Goal: Complete application form

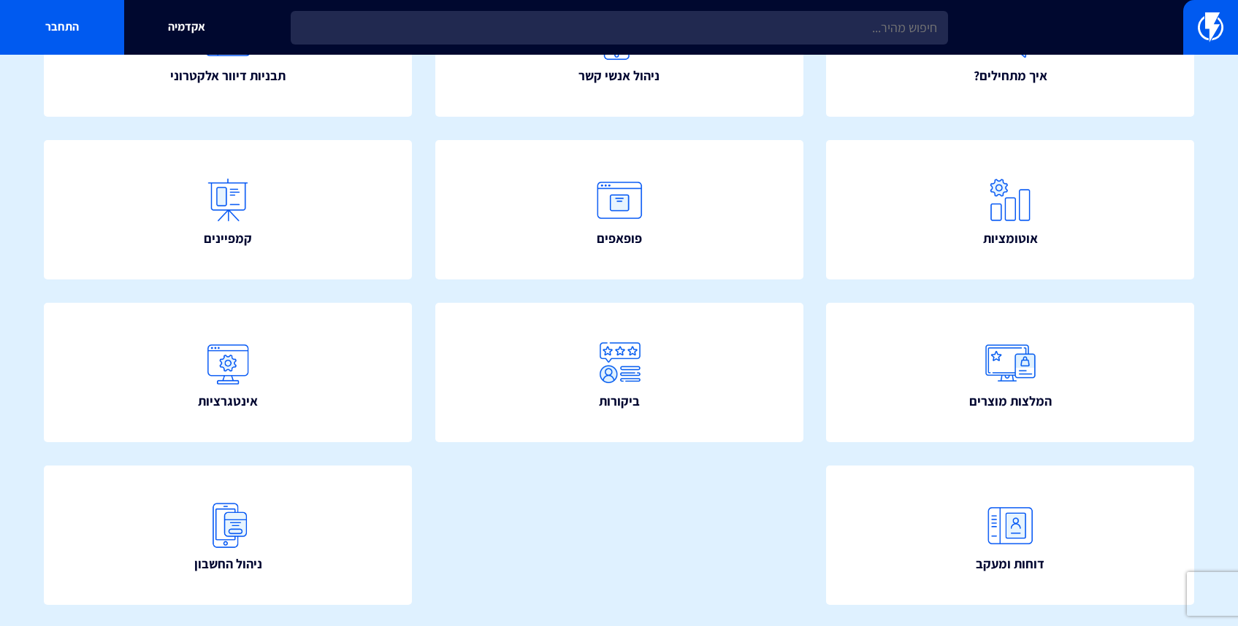
scroll to position [98, 0]
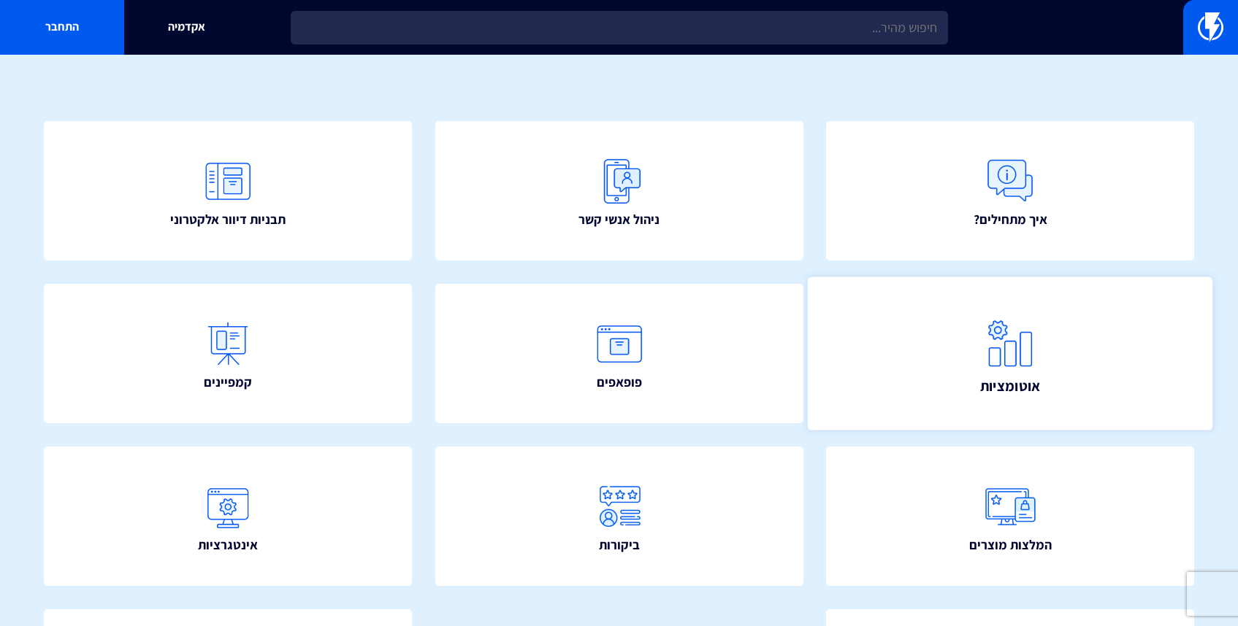
click at [1070, 351] on link "אוטומציות" at bounding box center [1009, 354] width 404 height 154
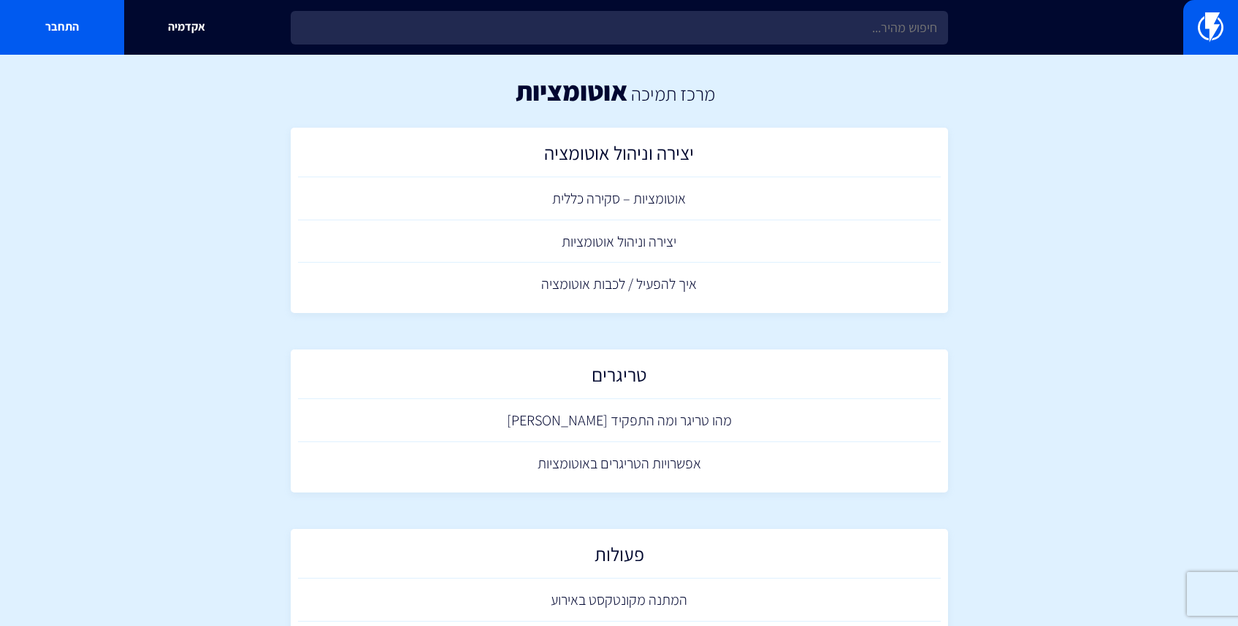
click at [1181, 31] on div "אקדמיה התחבר" at bounding box center [619, 27] width 1238 height 55
click at [1199, 28] on img at bounding box center [1210, 26] width 26 height 29
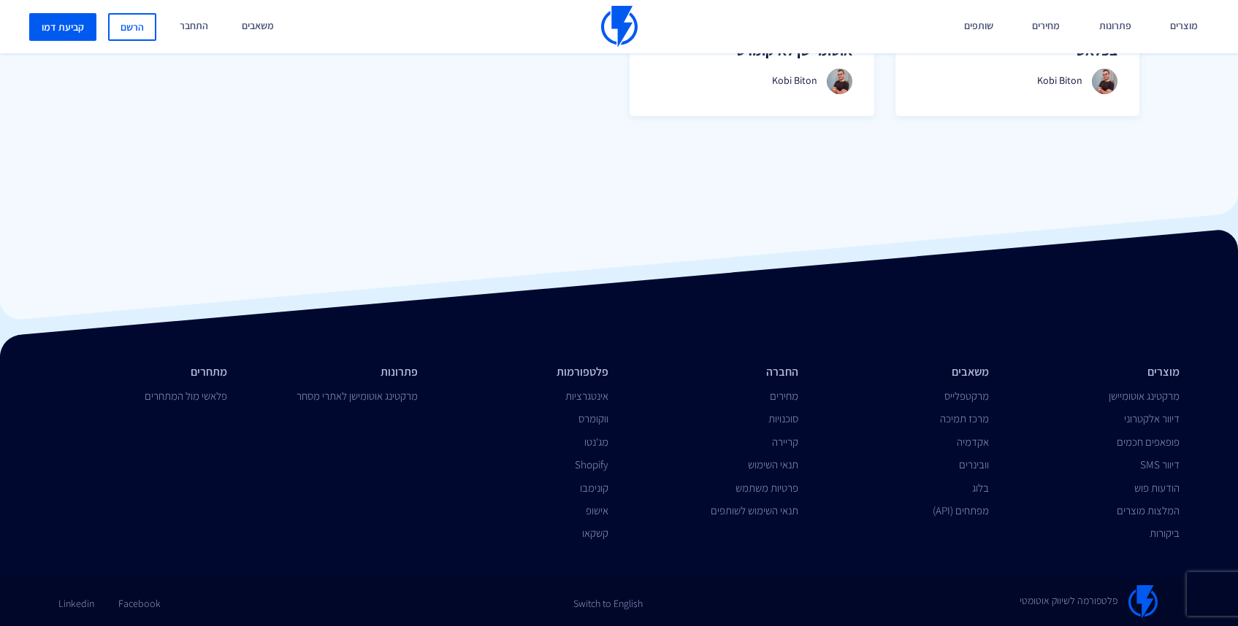
scroll to position [1225, 0]
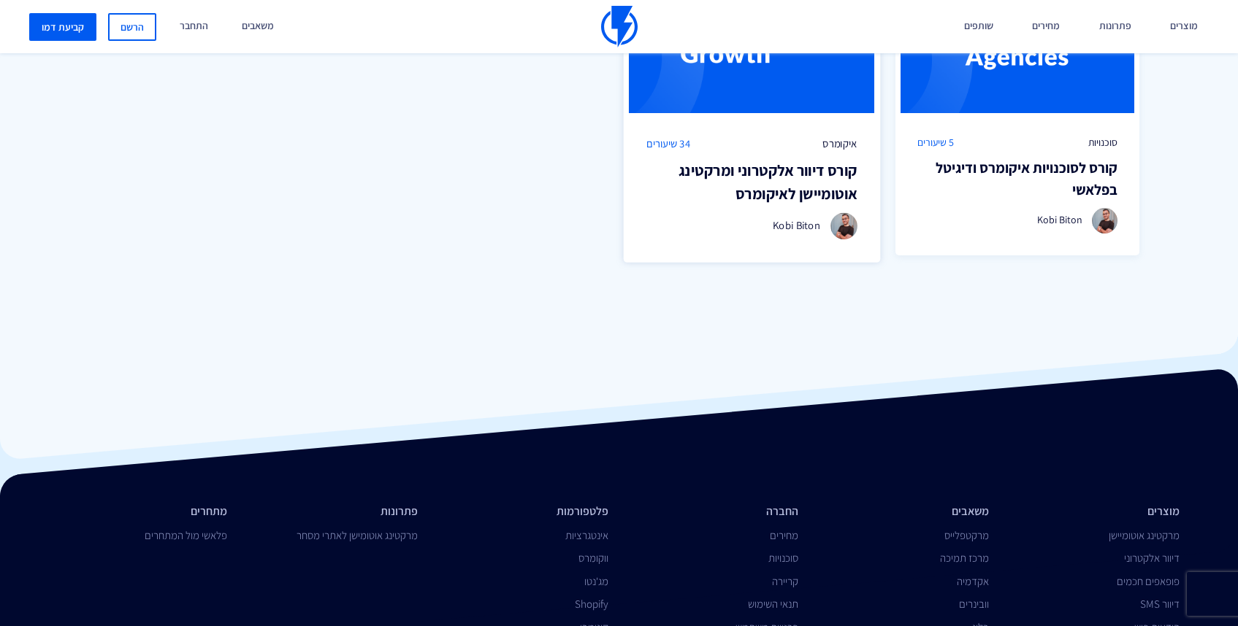
click at [789, 179] on h3 "קורס דיוור אלקטרוני ומרקטינג אוטומיישן לאיקומרס" at bounding box center [751, 182] width 210 height 46
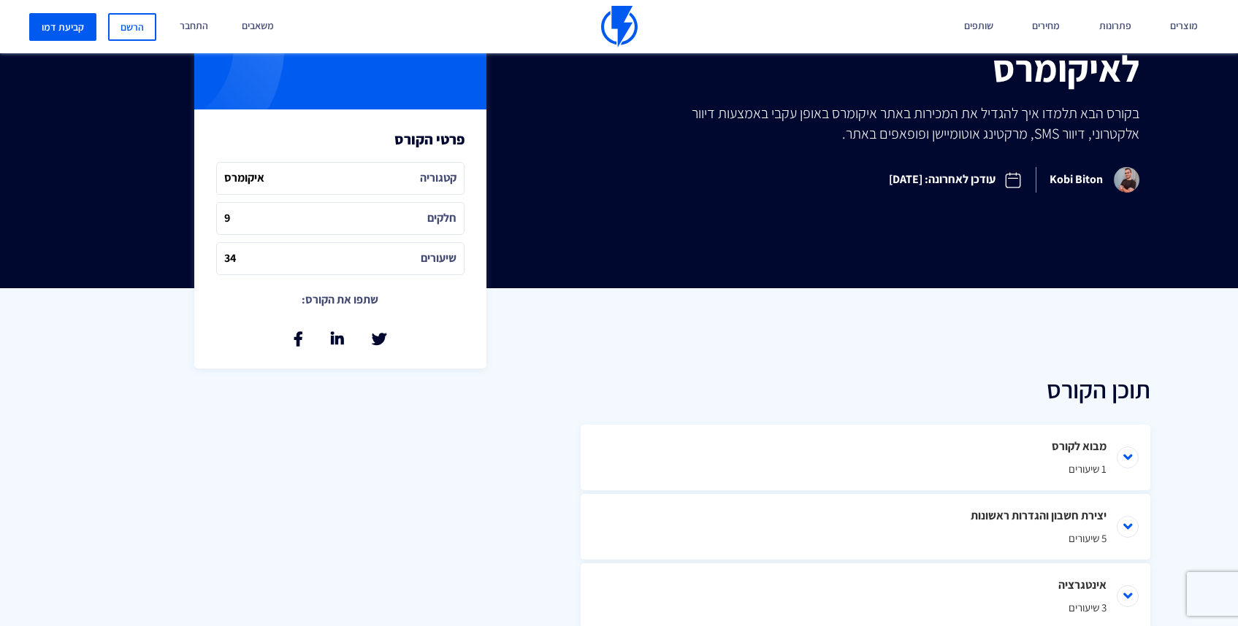
scroll to position [656, 0]
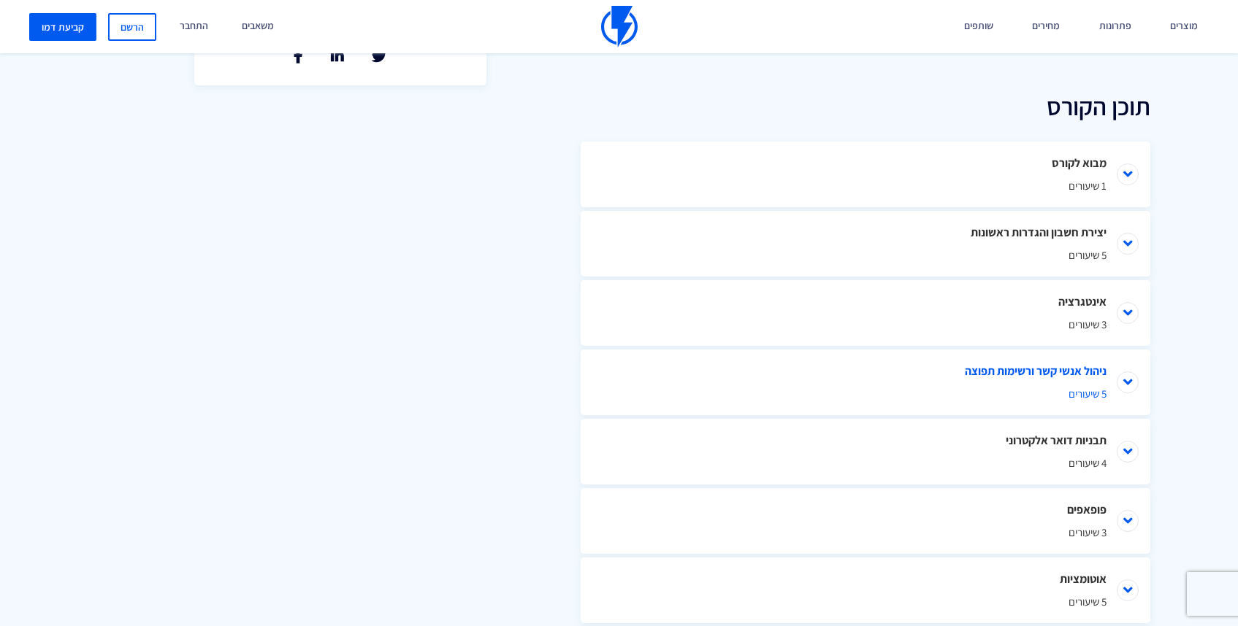
click at [973, 385] on li "ניהול אנשי קשר ורשימות תפוצה 5 שיעורים" at bounding box center [864, 383] width 569 height 66
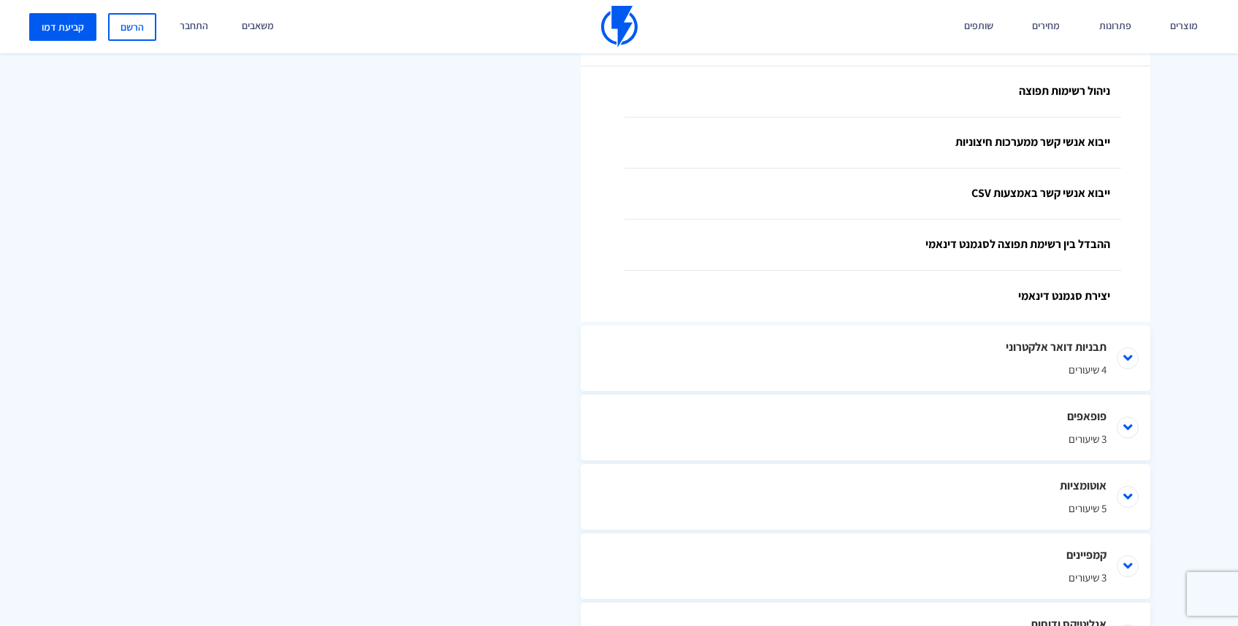
scroll to position [1024, 0]
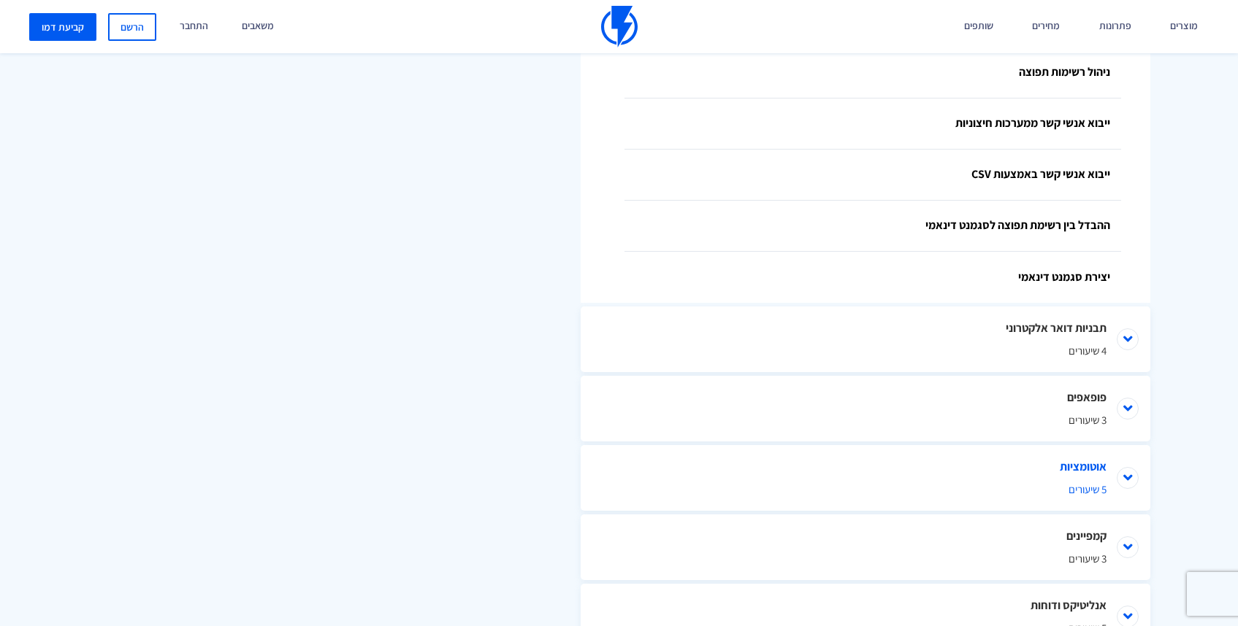
click at [1097, 480] on li "אוטומציות 5 שיעורים" at bounding box center [864, 478] width 569 height 66
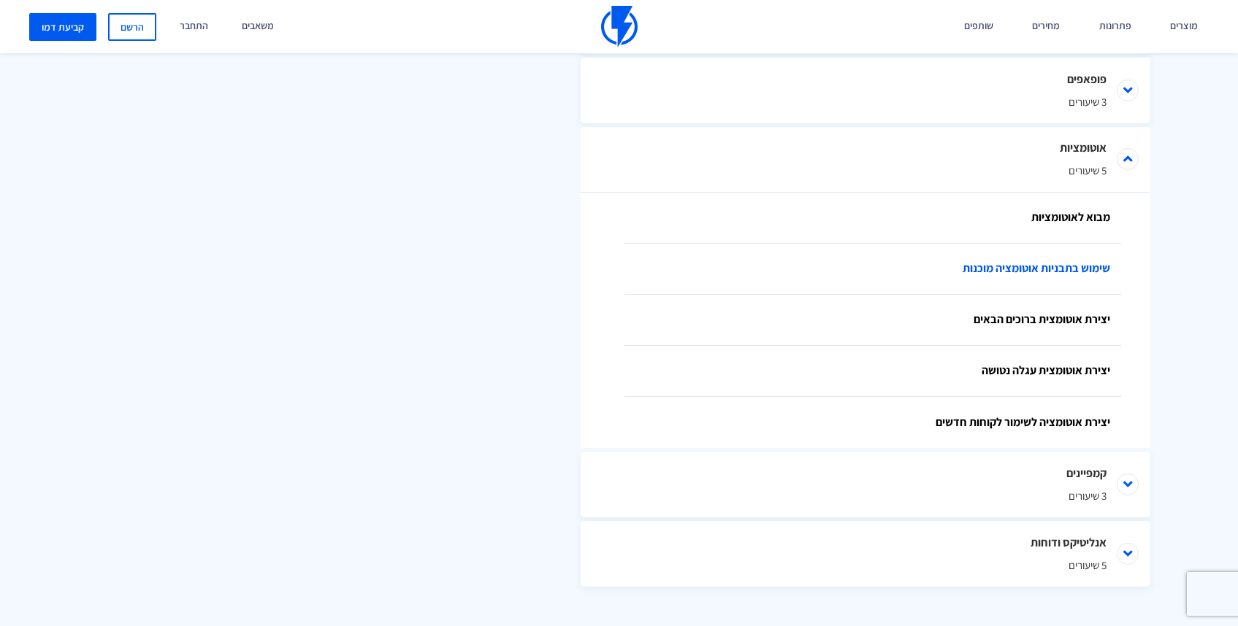
scroll to position [1362, 0]
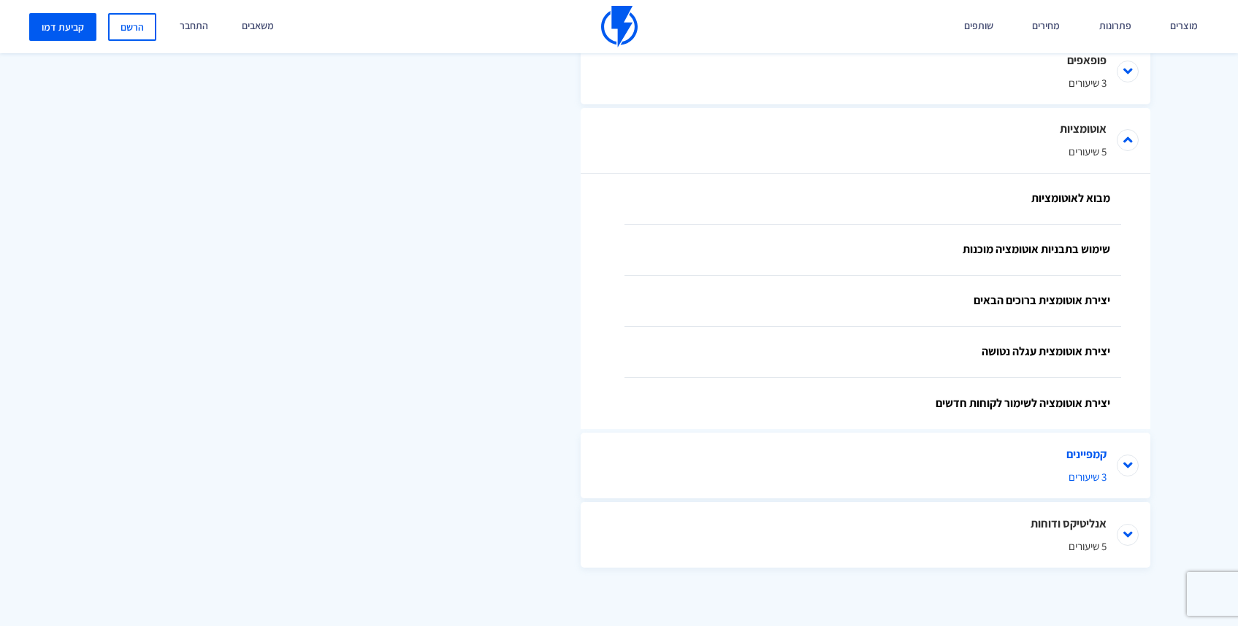
click at [1072, 472] on span "3 שיעורים" at bounding box center [865, 476] width 482 height 15
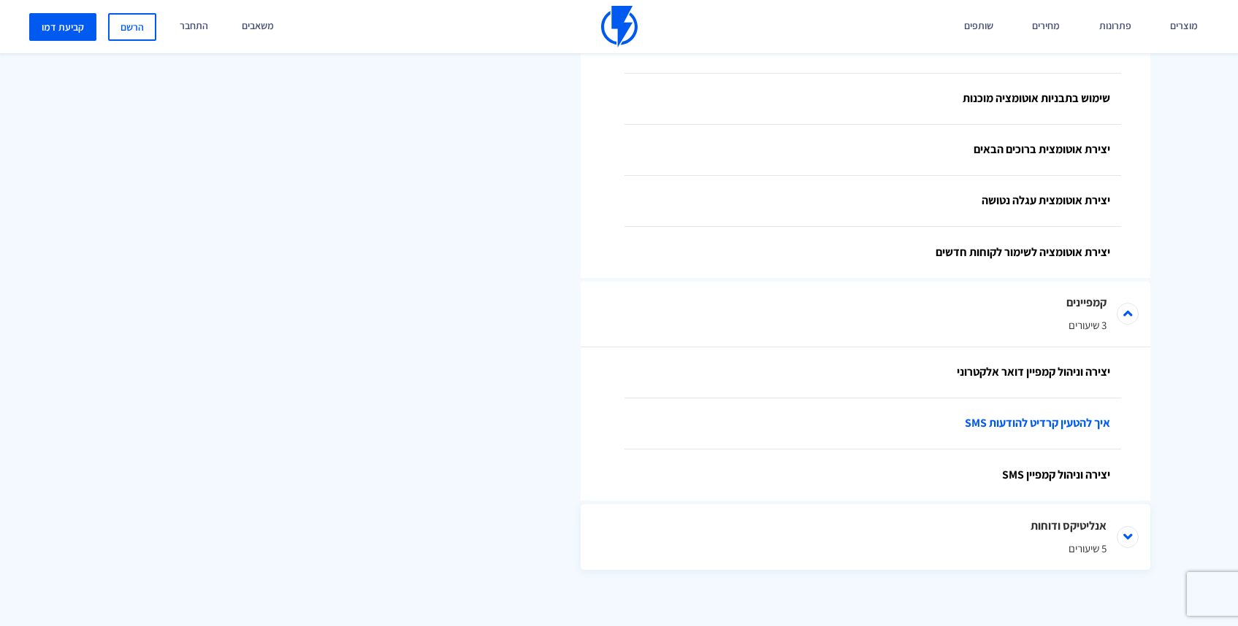
scroll to position [1515, 0]
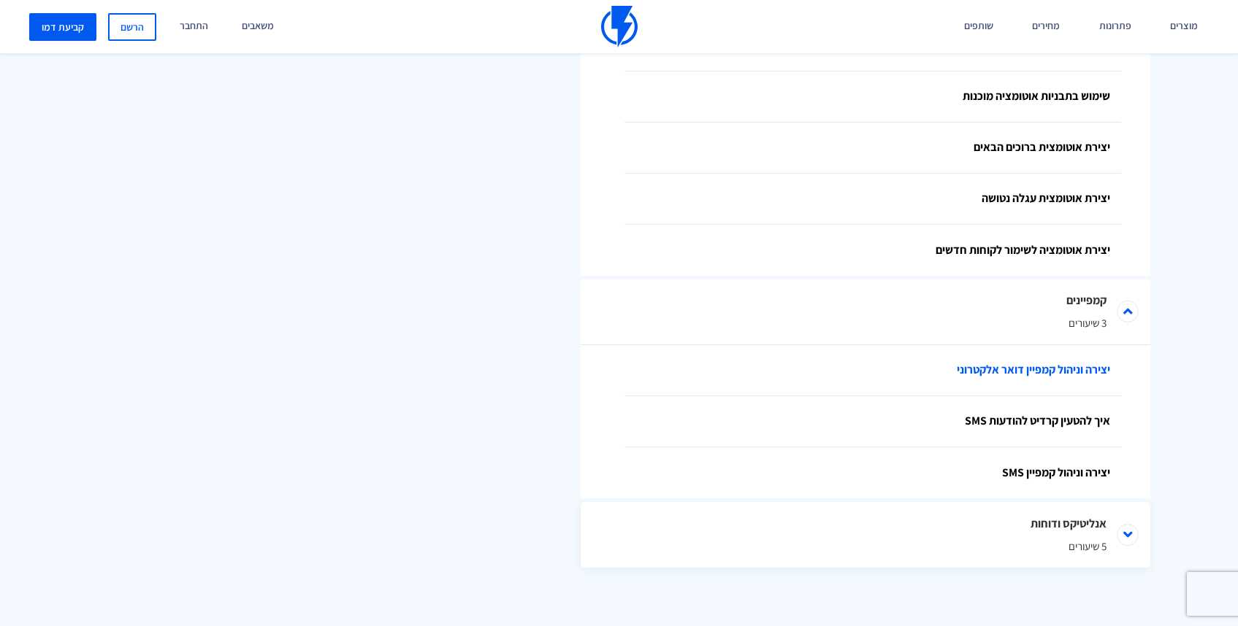
click at [1088, 367] on link "יצירה וניהול קמפיין דואר אלקטרוני" at bounding box center [872, 370] width 496 height 51
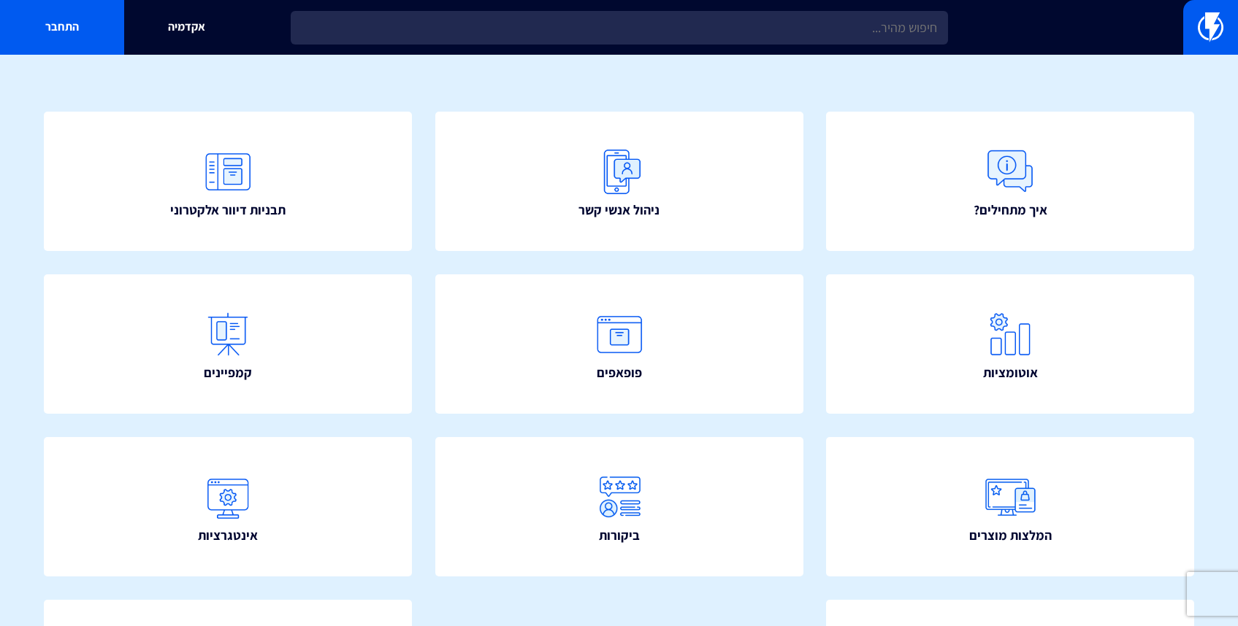
scroll to position [41, 0]
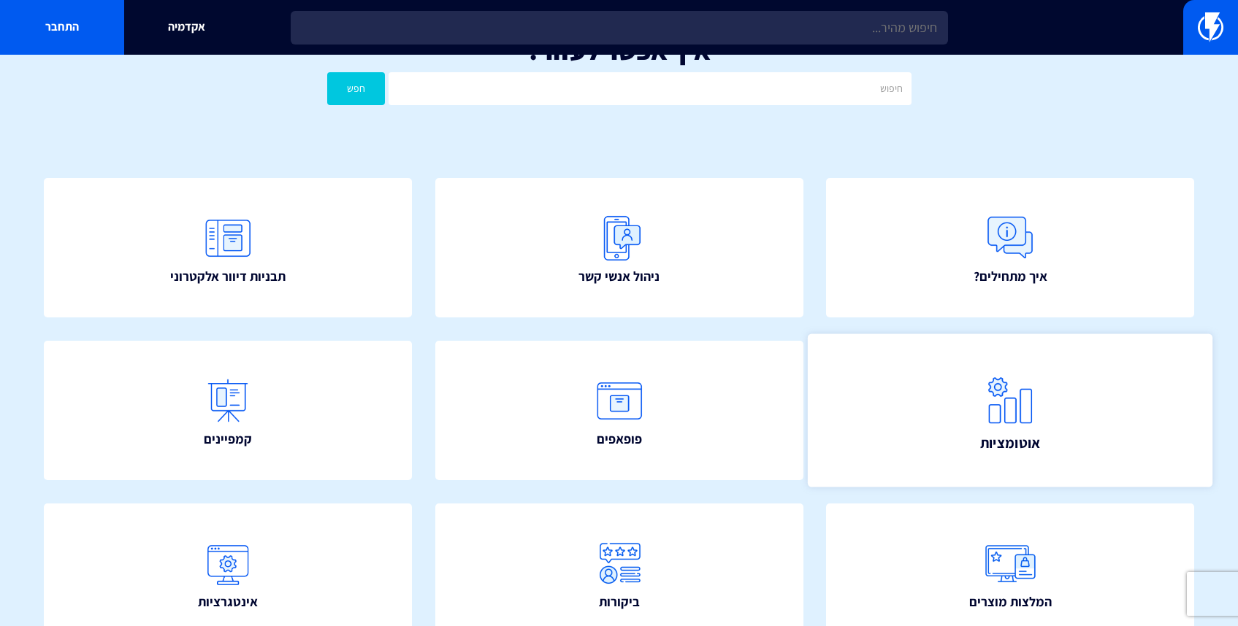
click at [992, 438] on span "אוטומציות" at bounding box center [1010, 442] width 61 height 20
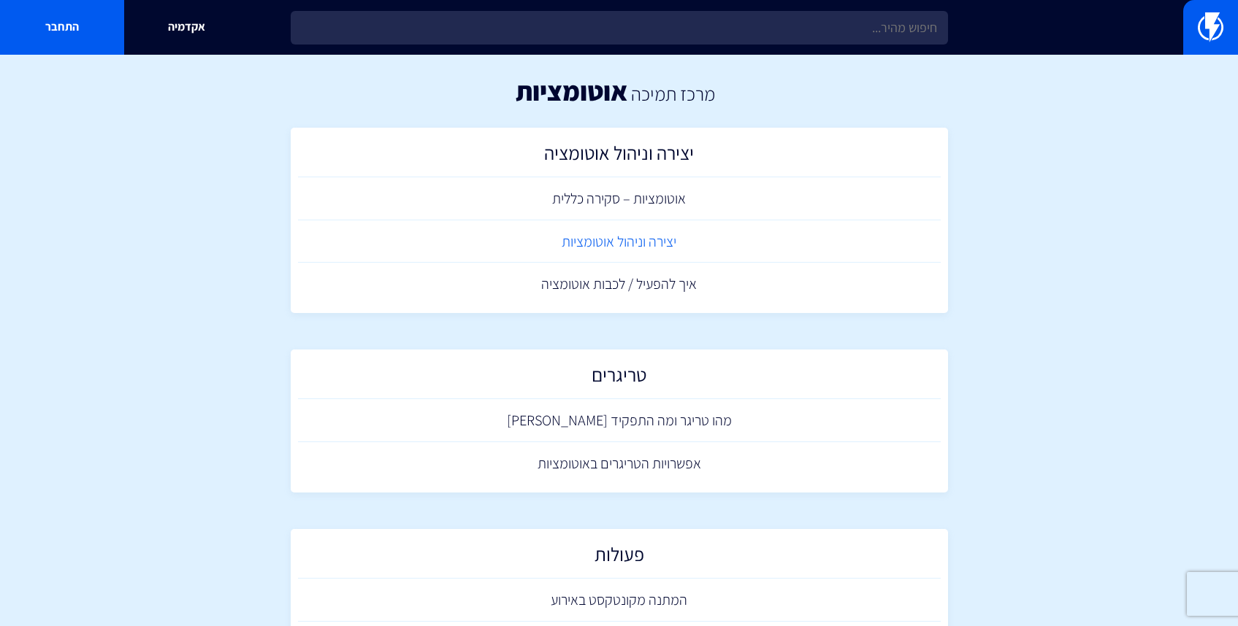
click at [677, 243] on link "יצירה וניהול אוטומציות" at bounding box center [619, 241] width 642 height 43
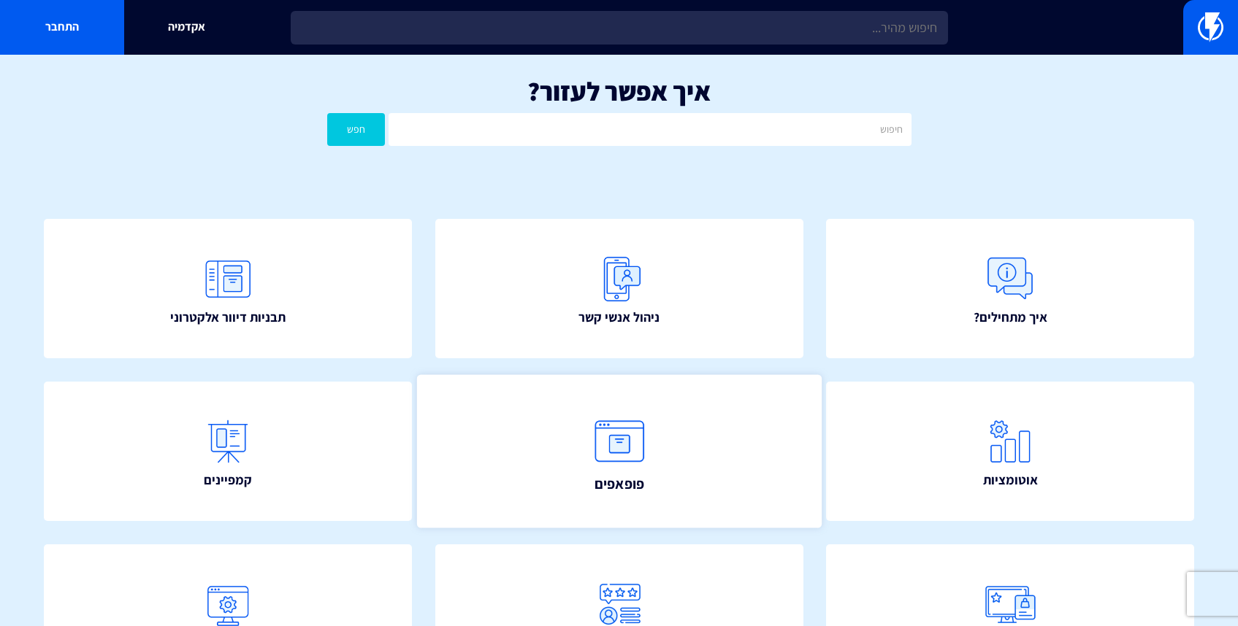
scroll to position [142, 0]
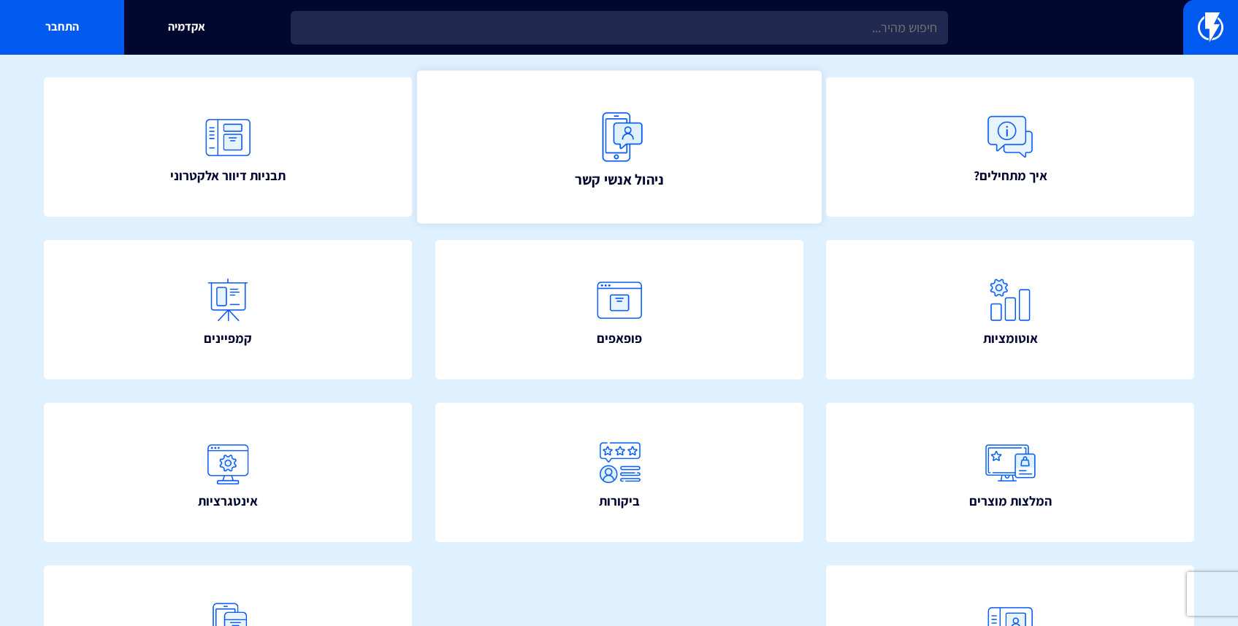
click at [675, 177] on link "ניהול אנשי קשר" at bounding box center [618, 147] width 404 height 154
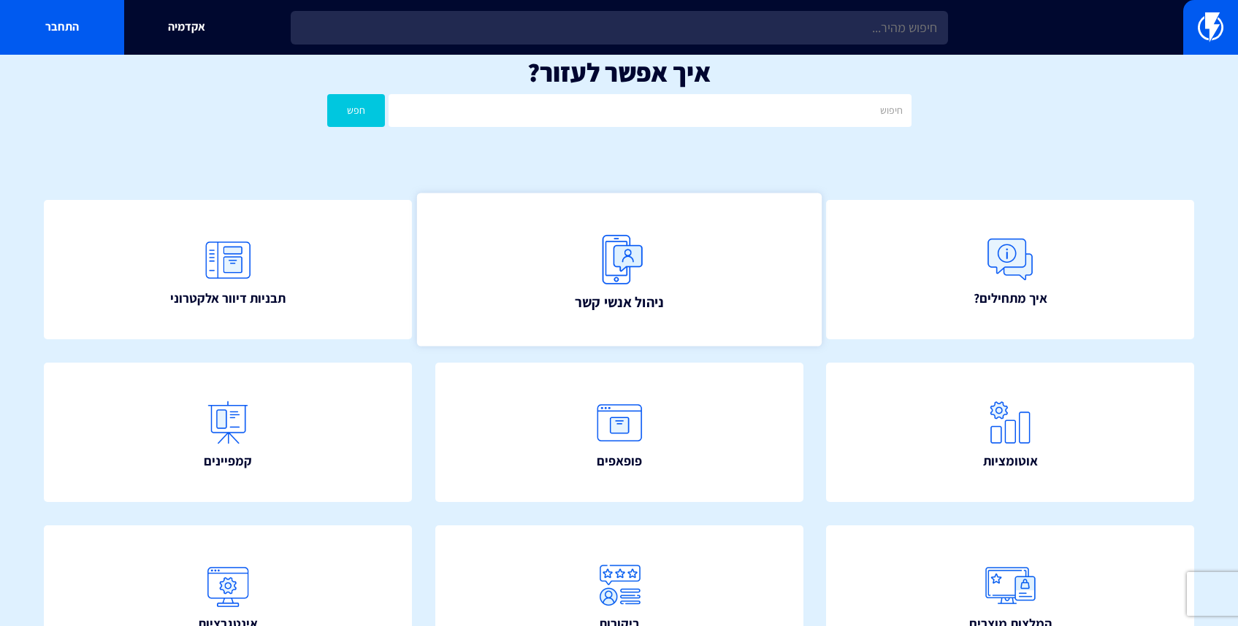
scroll to position [28, 0]
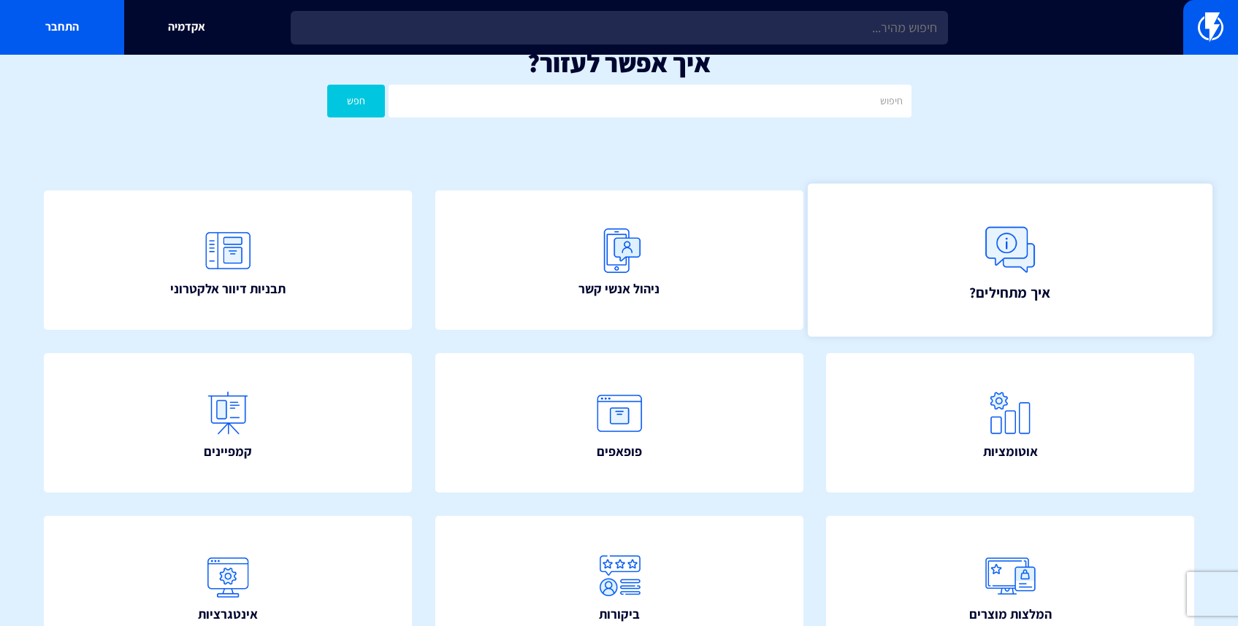
click at [1061, 247] on link "איך מתחילים?" at bounding box center [1009, 260] width 404 height 154
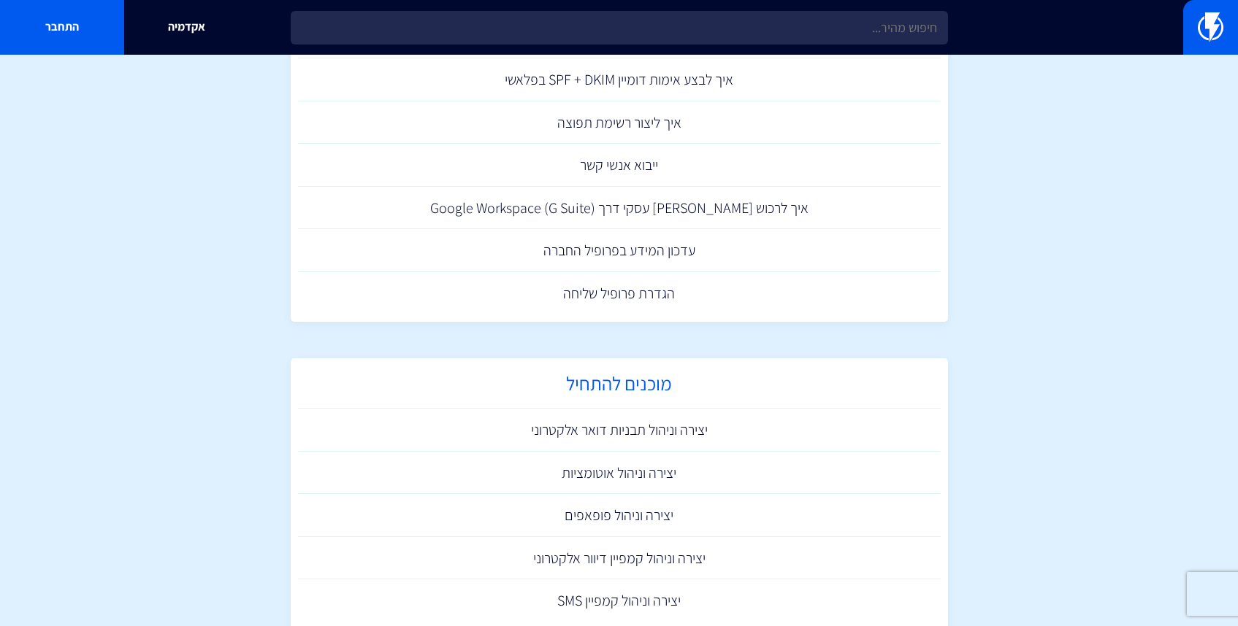
scroll to position [775, 0]
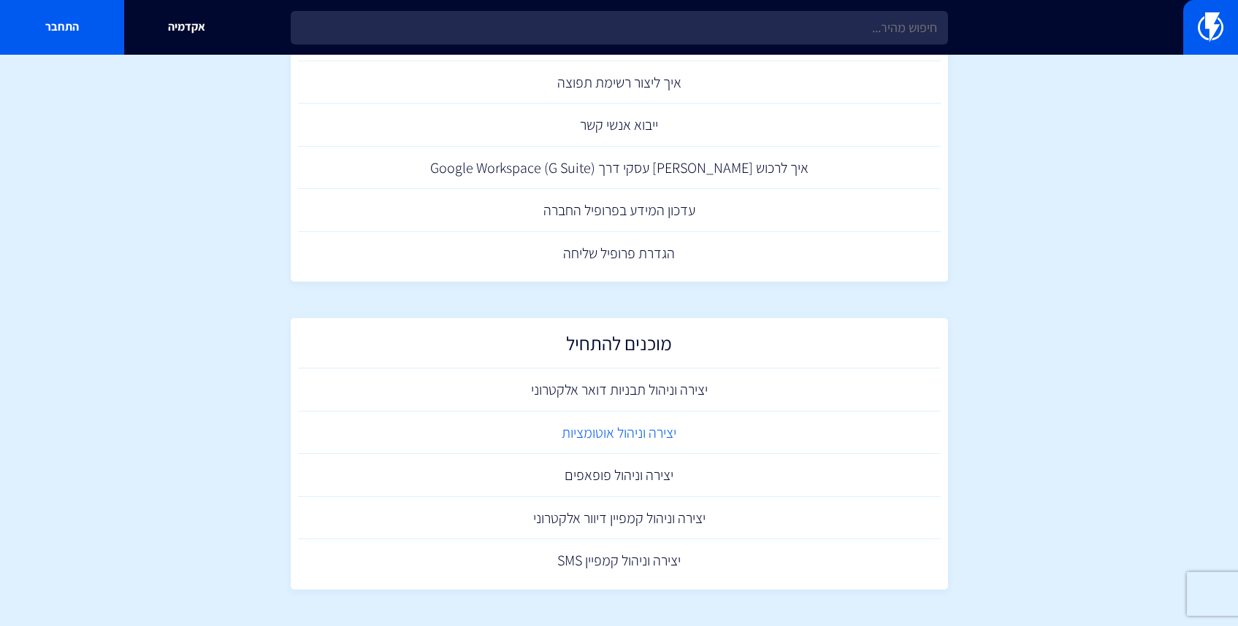
click at [653, 437] on link "יצירה וניהול אוטומציות" at bounding box center [619, 433] width 642 height 43
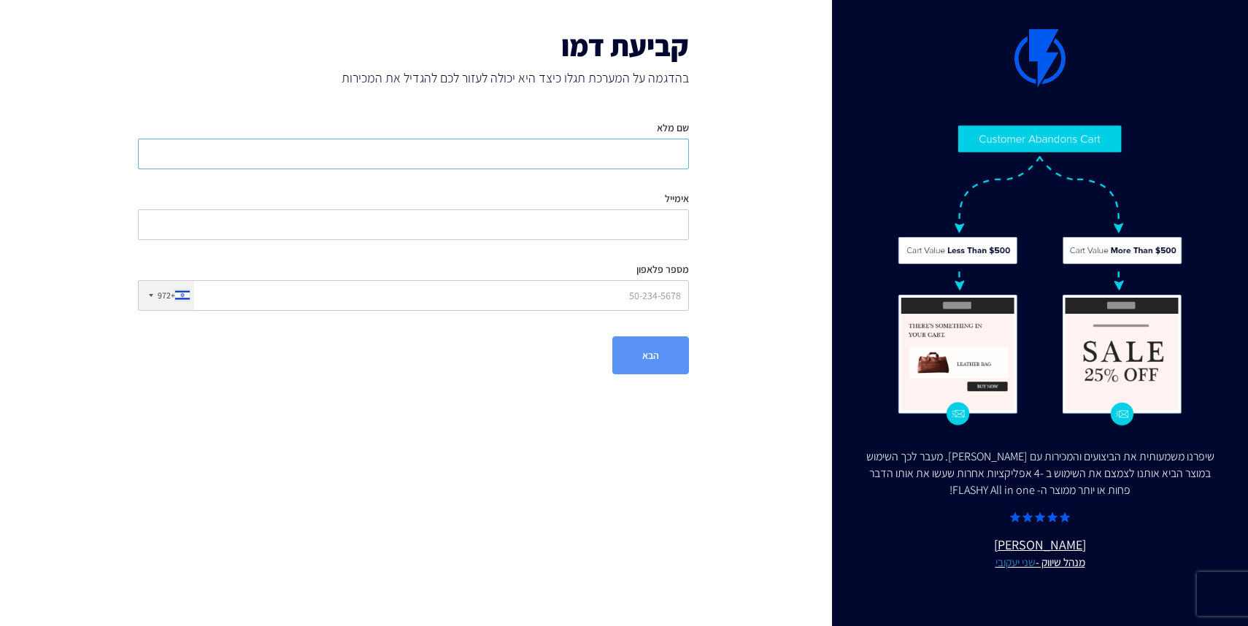
click at [543, 162] on input "שם מלא" at bounding box center [413, 154] width 551 height 31
click at [544, 154] on input "שם מלא" at bounding box center [413, 154] width 551 height 31
type input "עדן כהן"
type input "edencohen533@gmail.com"
type input "0505552309"
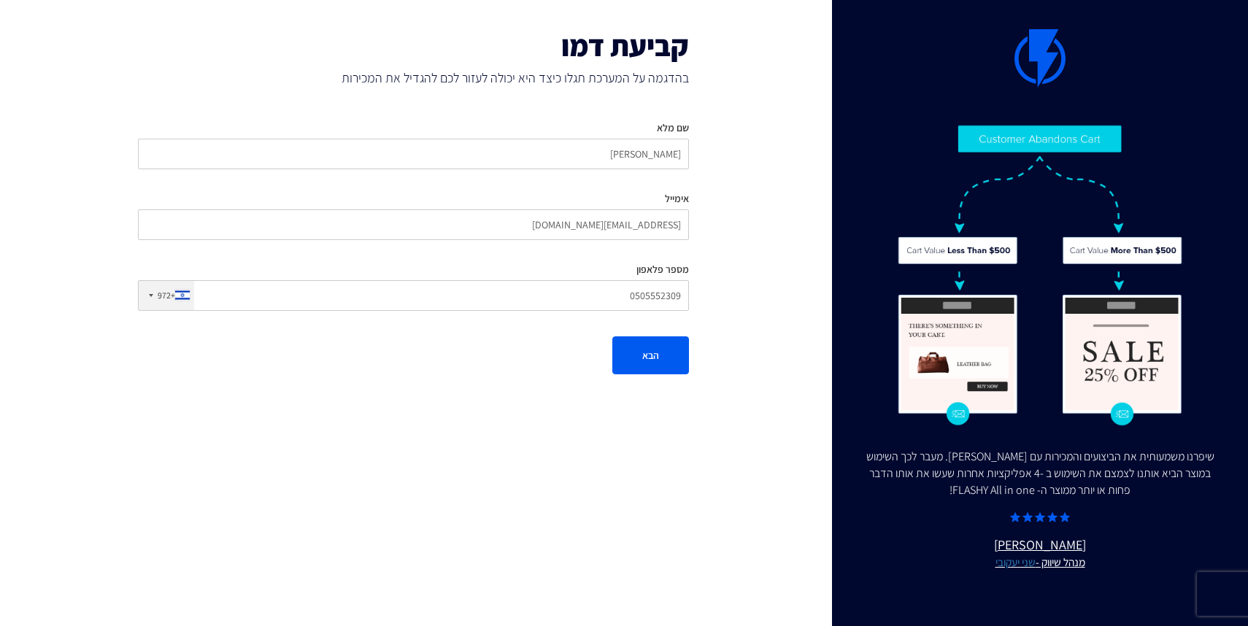
click at [604, 334] on form "שם מלא עדן כהן אימייל edencohen533@gmail.com מספר פלאפון +972 United States +1 …" at bounding box center [413, 242] width 551 height 265
click at [604, 335] on form "שם מלא עדן כהן אימייל edencohen533@gmail.com מספר פלאפון +972 United States +1 …" at bounding box center [413, 242] width 551 height 265
click at [626, 349] on button "הבא" at bounding box center [651, 356] width 77 height 38
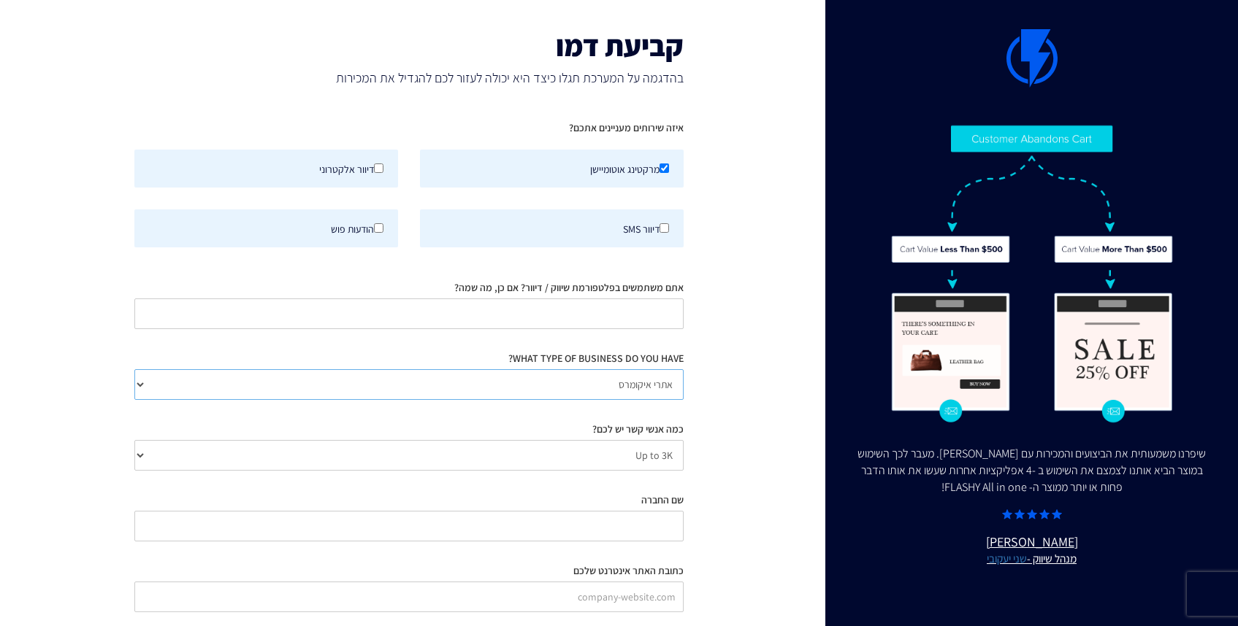
click at [528, 377] on select "אתרי איקומרס Agency / Freelancer SaaS Other" at bounding box center [409, 384] width 550 height 31
click at [528, 377] on div "רוצים לשמוע עוד על פלאשי? הצוות שלנו יכול להדגים לכם את המערכת בהתאם לעסק ולמטר…" at bounding box center [619, 313] width 1238 height 626
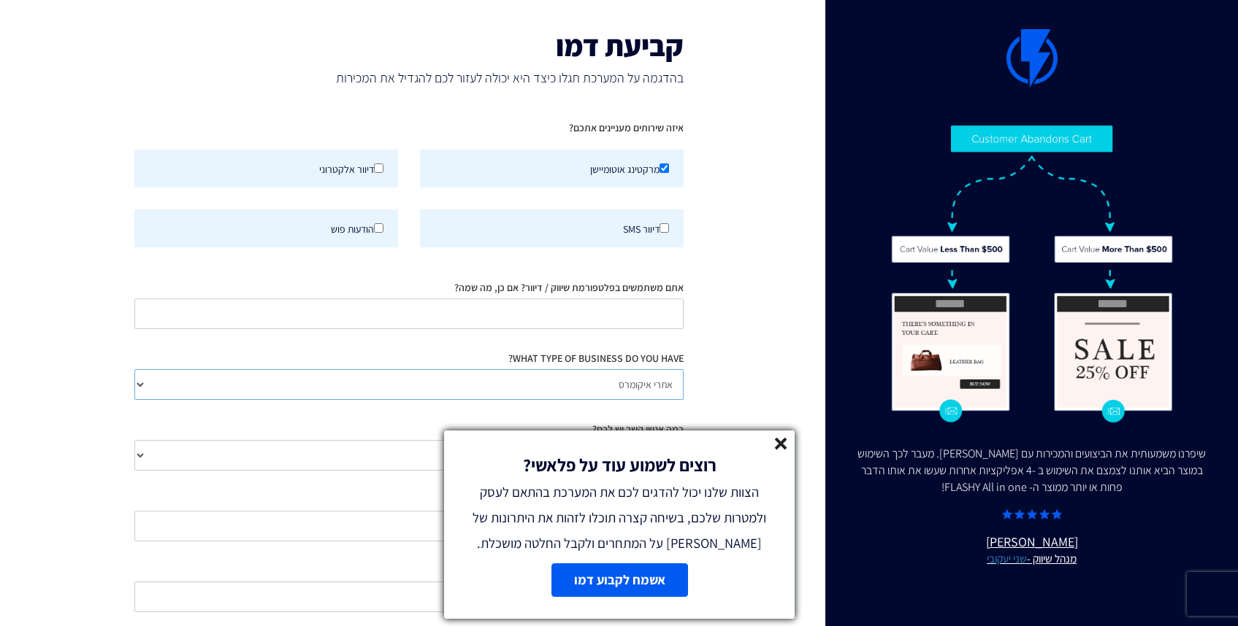
click at [528, 377] on select "אתרי איקומרס Agency / Freelancer SaaS Other" at bounding box center [409, 384] width 550 height 31
click at [776, 442] on icon at bounding box center [781, 444] width 12 height 12
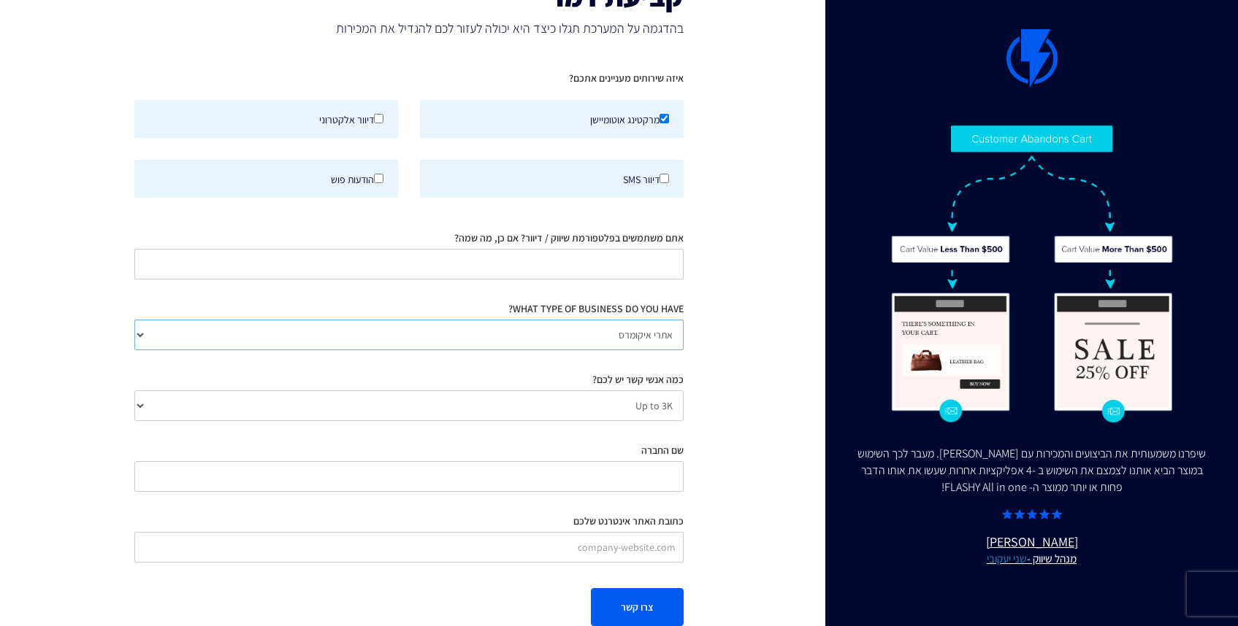
scroll to position [79, 0]
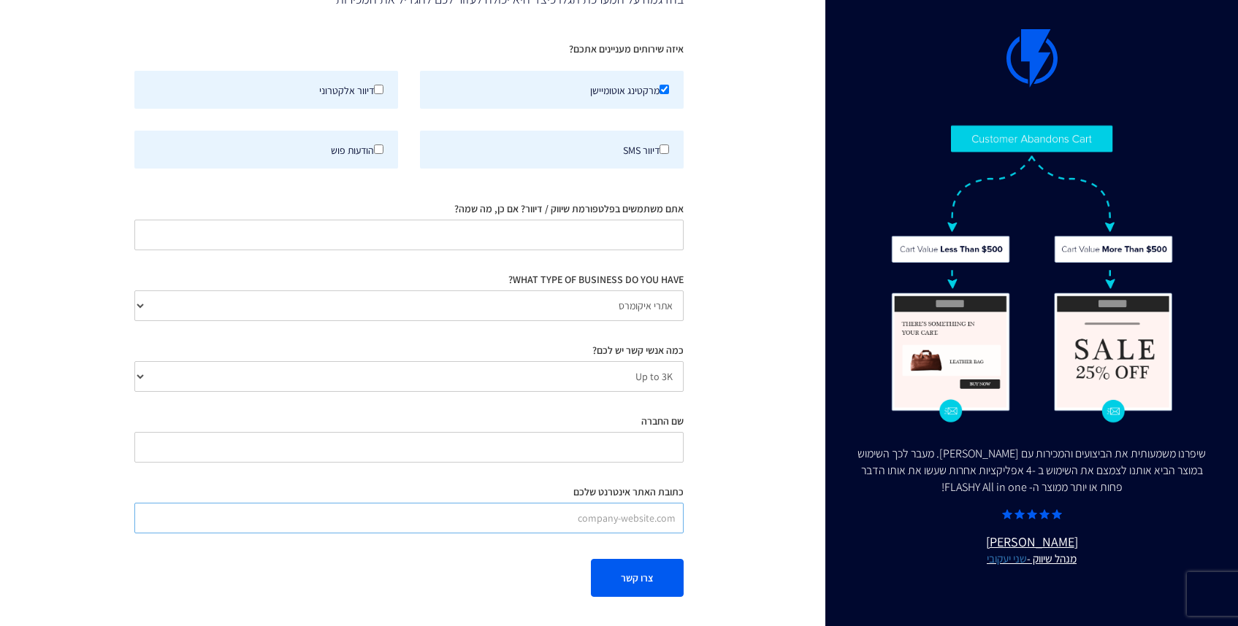
click at [567, 524] on input "כתובת האתר אינטרנט שלכם" at bounding box center [409, 518] width 550 height 31
type input "solina.co.il"
click at [562, 445] on input "שם החברה" at bounding box center [409, 447] width 550 height 31
type input "סולינה"
click at [618, 174] on div "דיוור SMS" at bounding box center [551, 150] width 285 height 60
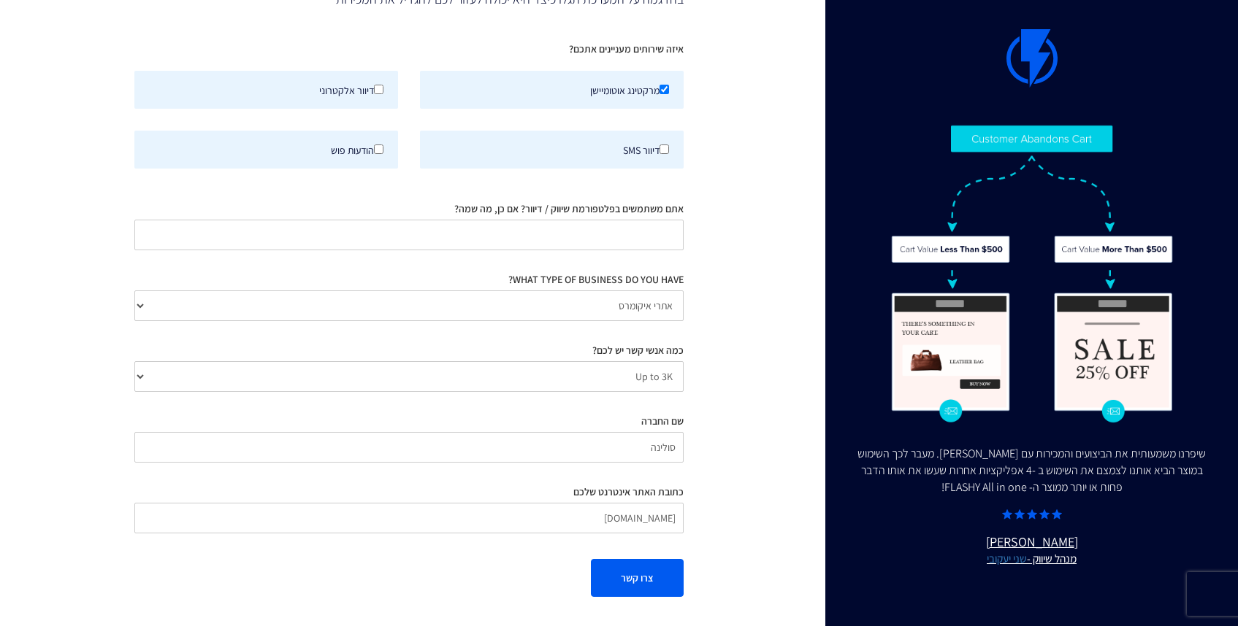
click at [628, 149] on label "דיוור SMS" at bounding box center [552, 150] width 264 height 38
click at [659, 149] on input "דיוור SMS" at bounding box center [663, 149] width 9 height 9
checkbox input "true"
click at [374, 97] on label "דיוור אלקטרוני" at bounding box center [266, 90] width 264 height 38
click at [374, 94] on input "דיוור אלקטרוני" at bounding box center [378, 89] width 9 height 9
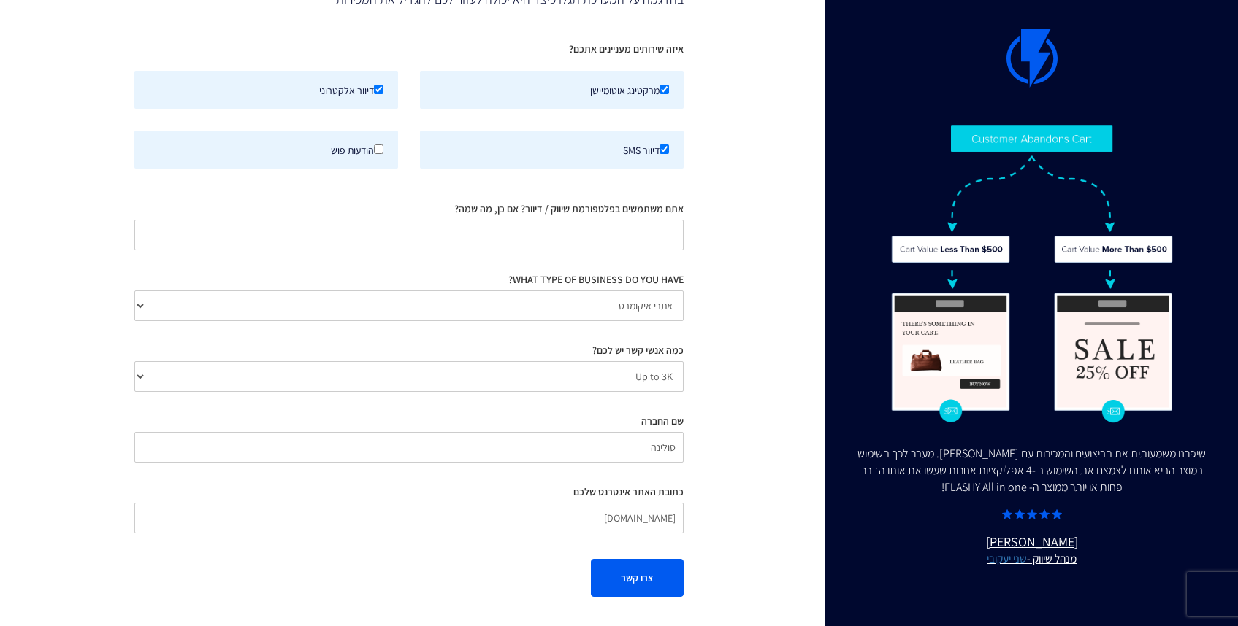
click at [385, 77] on label "דיוור אלקטרוני" at bounding box center [266, 90] width 264 height 38
click at [383, 85] on input "דיוור אלקטרוני" at bounding box center [378, 89] width 9 height 9
click at [372, 91] on label "דיוור אלקטרוני" at bounding box center [266, 90] width 264 height 38
click at [374, 91] on input "דיוור אלקטרוני" at bounding box center [378, 89] width 9 height 9
checkbox input "true"
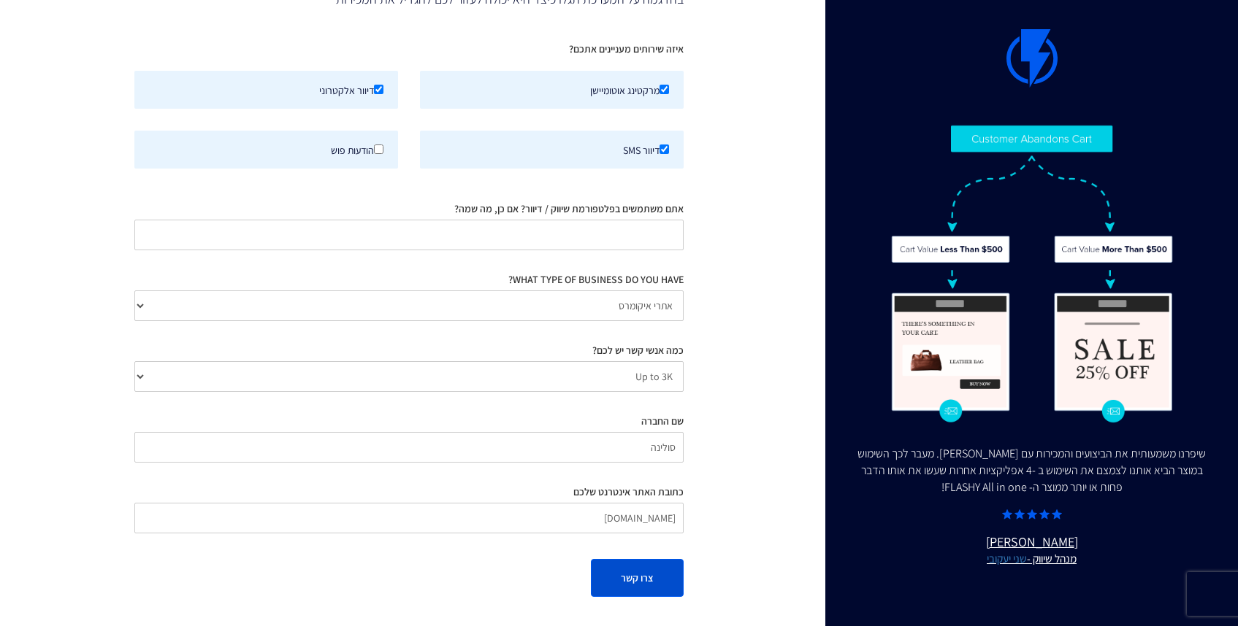
click at [641, 588] on button "צרו קשר" at bounding box center [637, 578] width 93 height 38
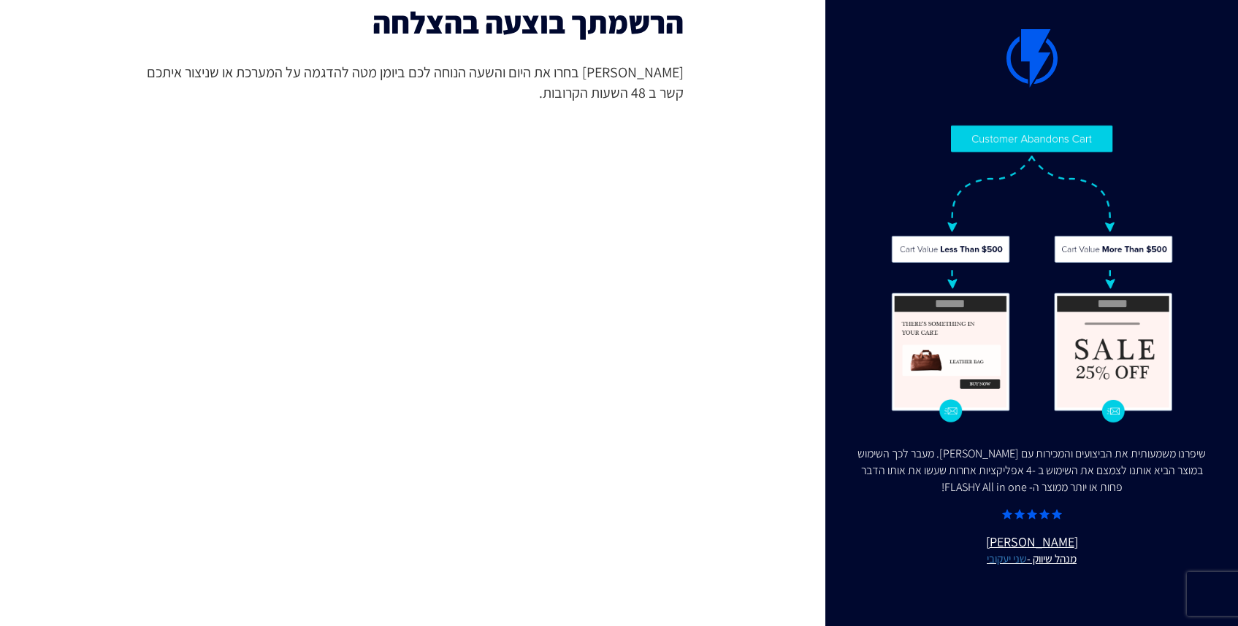
scroll to position [25, 0]
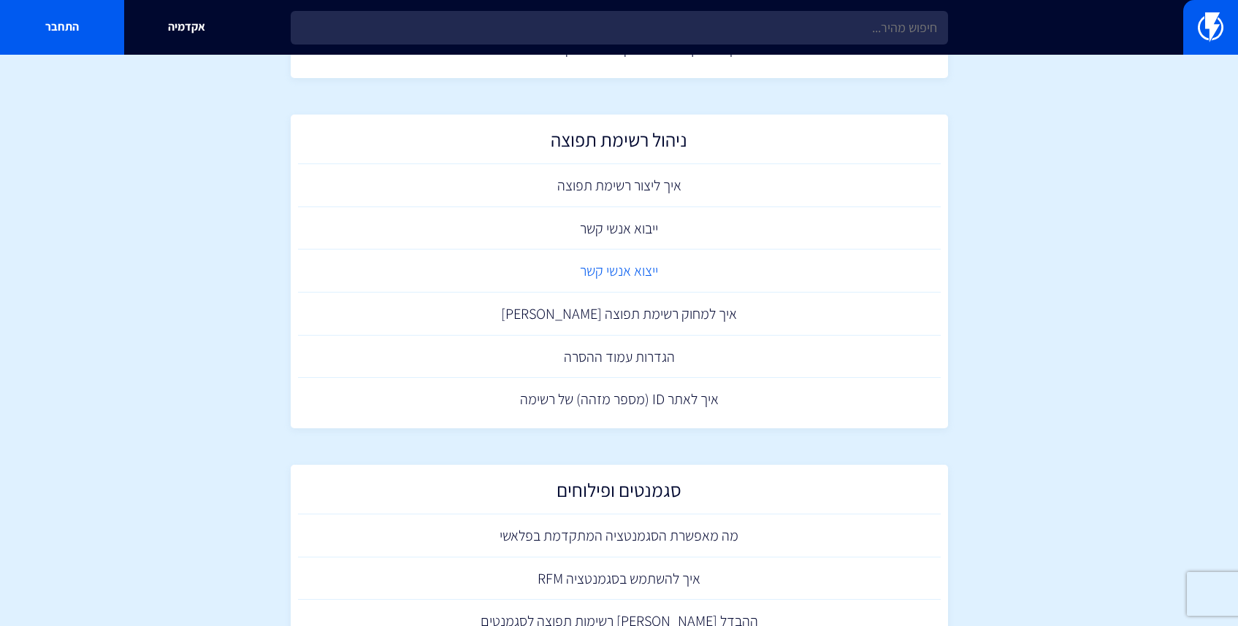
scroll to position [603, 0]
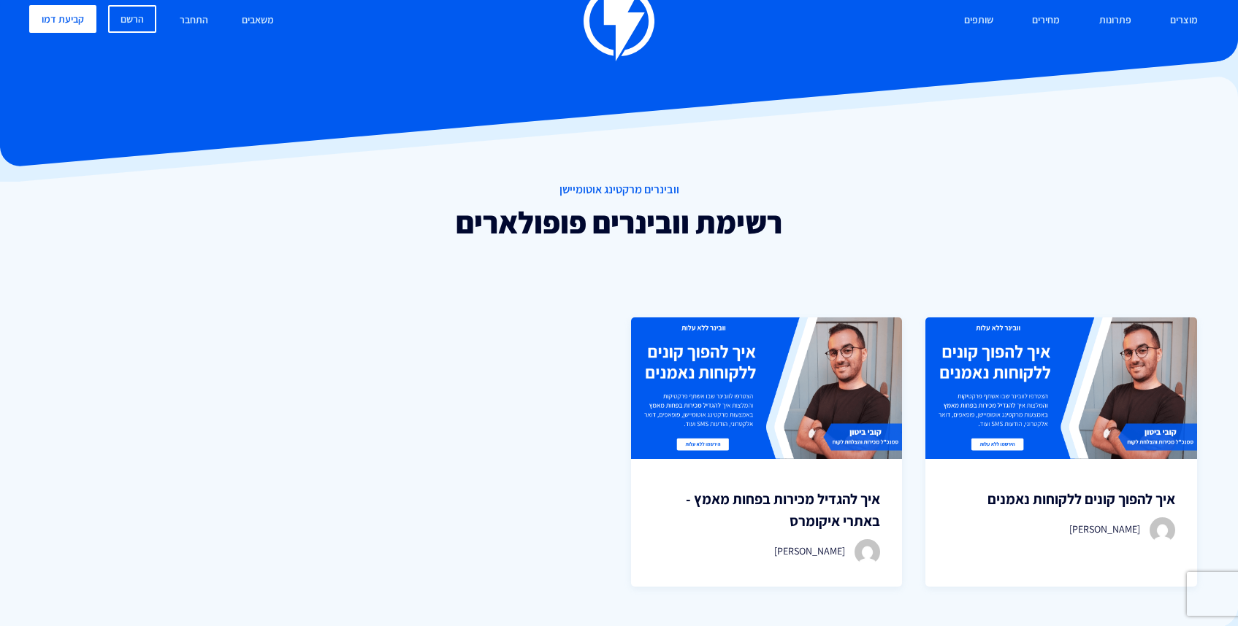
scroll to position [47, 0]
